Goal: Participate in discussion

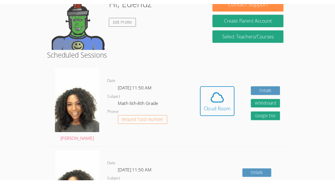
scroll to position [103, 0]
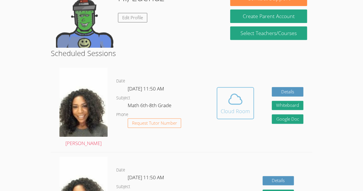
click at [239, 101] on icon at bounding box center [235, 99] width 16 height 16
click at [232, 118] on button "Cloud Room" at bounding box center [235, 103] width 37 height 32
click at [232, 91] on icon at bounding box center [235, 99] width 16 height 16
click at [224, 108] on div "Cloud Room" at bounding box center [235, 111] width 29 height 8
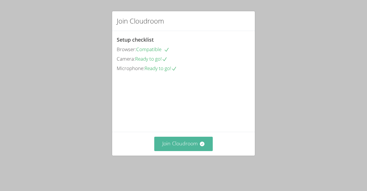
click at [204, 149] on button "Join Cloudroom" at bounding box center [183, 144] width 59 height 14
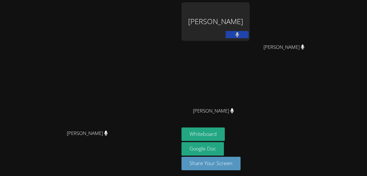
click at [249, 33] on button at bounding box center [237, 34] width 23 height 7
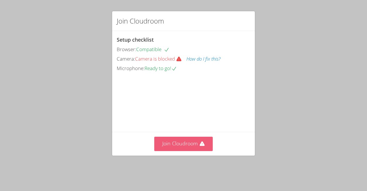
click at [188, 151] on button "Join Cloudroom" at bounding box center [183, 144] width 59 height 14
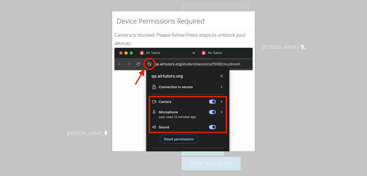
click at [248, 12] on div "Device Permissions Required" at bounding box center [183, 21] width 143 height 20
click at [26, 40] on div "Device Permissions Required Camera is blocked . Please follow these steps to un…" at bounding box center [183, 88] width 367 height 176
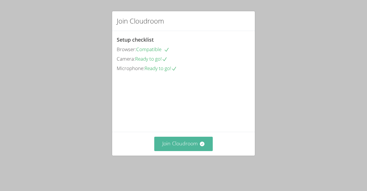
click at [196, 147] on button "Join Cloudroom" at bounding box center [183, 144] width 59 height 14
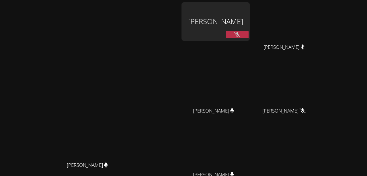
scroll to position [65, 0]
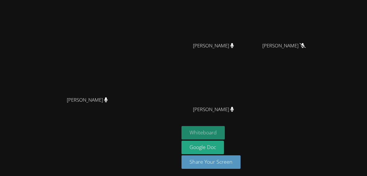
click at [225, 137] on button "Whiteboard" at bounding box center [203, 132] width 43 height 13
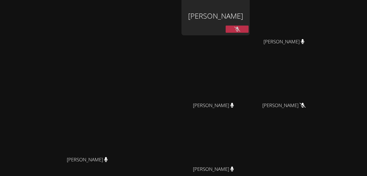
scroll to position [0, 0]
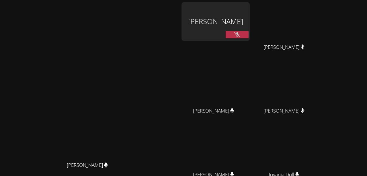
click at [240, 34] on icon at bounding box center [237, 34] width 6 height 5
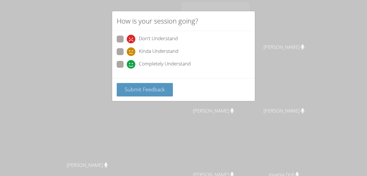
click at [138, 52] on div "Kinda Understand" at bounding box center [153, 51] width 52 height 9
click at [132, 52] on input "Kinda Understand" at bounding box center [129, 50] width 5 height 5
radio input "true"
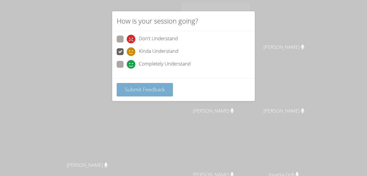
click at [136, 86] on span "Submit Feedback" at bounding box center [145, 89] width 40 height 7
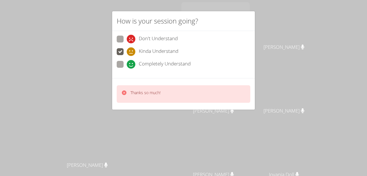
click at [127, 69] on span at bounding box center [127, 69] width 0 height 0
click at [127, 63] on input "Completely Understand" at bounding box center [129, 63] width 5 height 5
radio input "true"
click at [146, 101] on div "Thanks so much!" at bounding box center [184, 93] width 134 height 17
click at [142, 94] on p "Thanks so much!" at bounding box center [146, 93] width 30 height 6
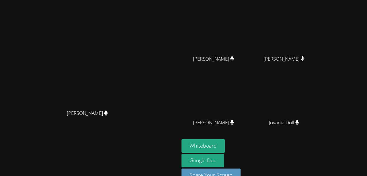
scroll to position [65, 0]
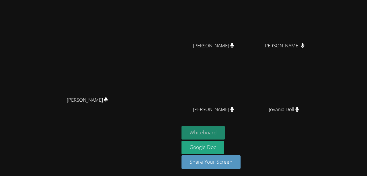
click at [225, 130] on button "Whiteboard" at bounding box center [203, 132] width 43 height 13
click at [225, 136] on button "Whiteboard" at bounding box center [203, 132] width 43 height 13
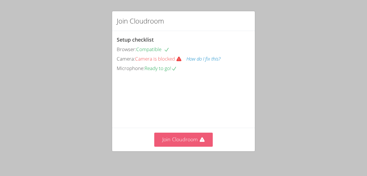
click at [187, 138] on button "Join Cloudroom" at bounding box center [183, 140] width 59 height 14
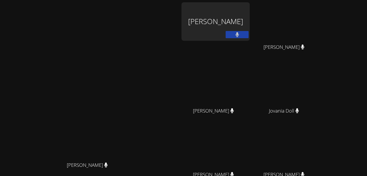
click at [177, 48] on div "[PERSON_NAME] [PERSON_NAME]" at bounding box center [89, 120] width 175 height 237
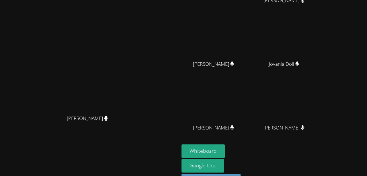
scroll to position [65, 0]
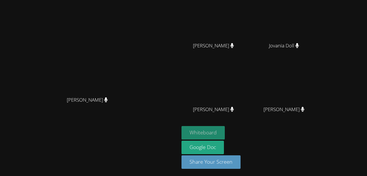
click at [225, 133] on button "Whiteboard" at bounding box center [203, 132] width 43 height 13
